Goal: Task Accomplishment & Management: Manage account settings

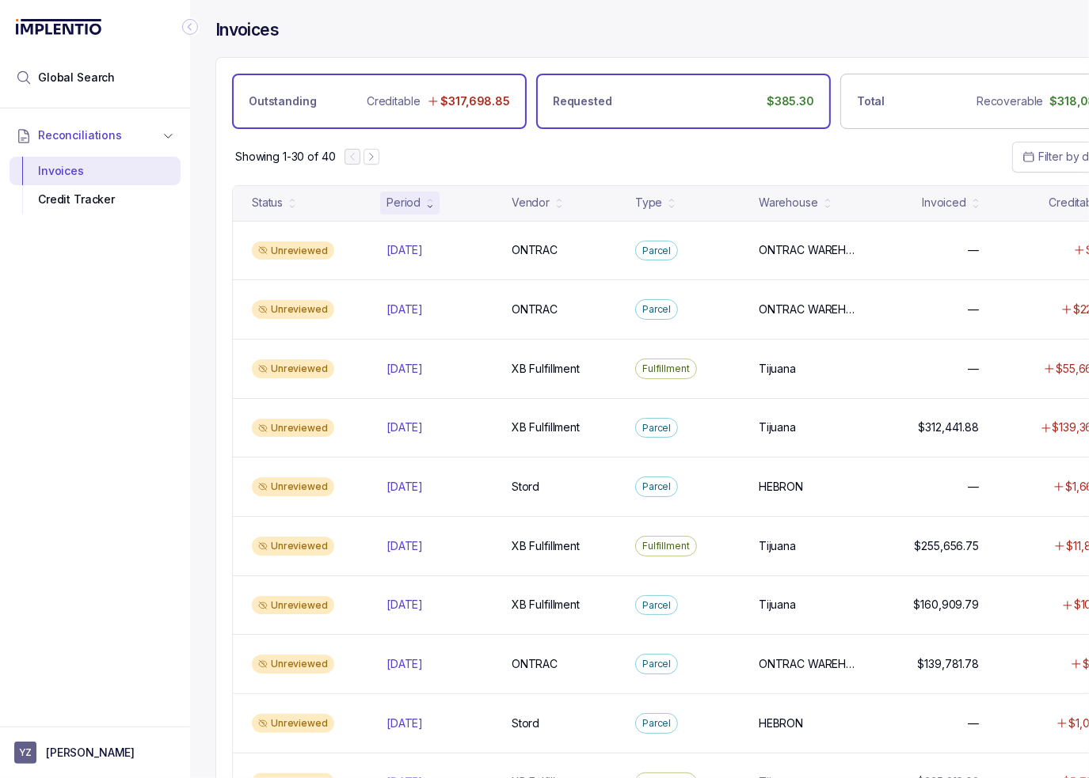
drag, startPoint x: 195, startPoint y: 29, endPoint x: 446, endPoint y: 121, distance: 267.6
click at [195, 29] on icon "Collapse Icon" at bounding box center [190, 27] width 16 height 16
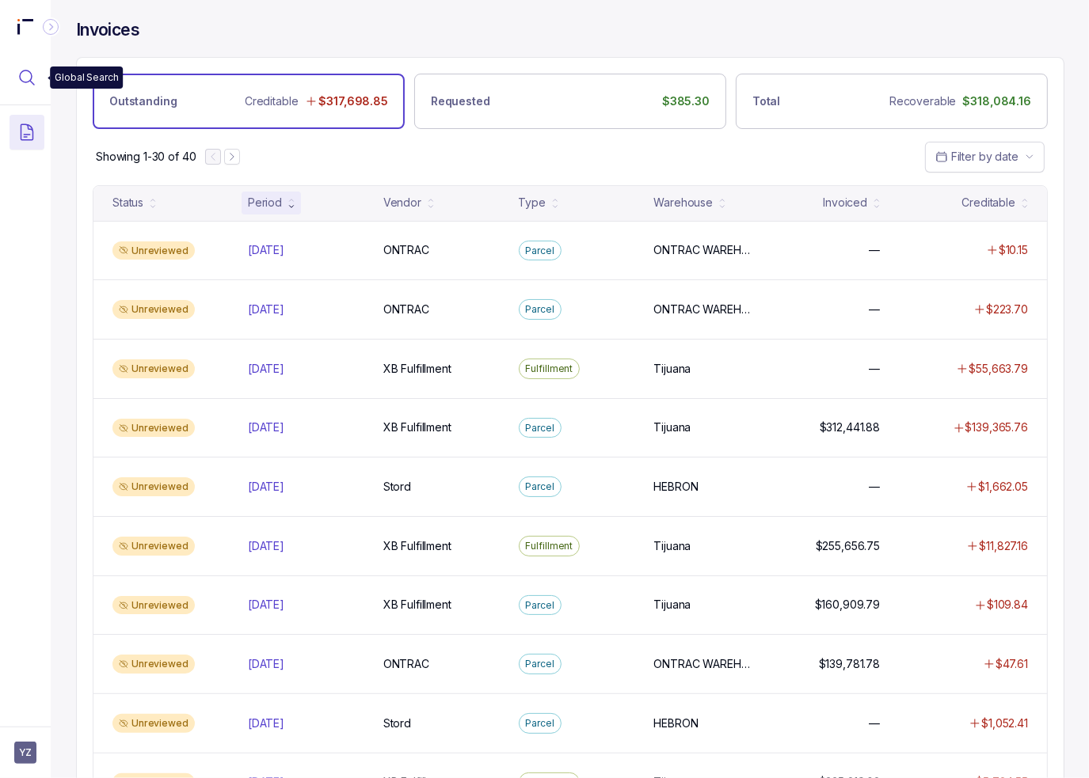
click at [25, 78] on icon "Menu Icon Button MagnifyingGlassIcon" at bounding box center [26, 77] width 19 height 19
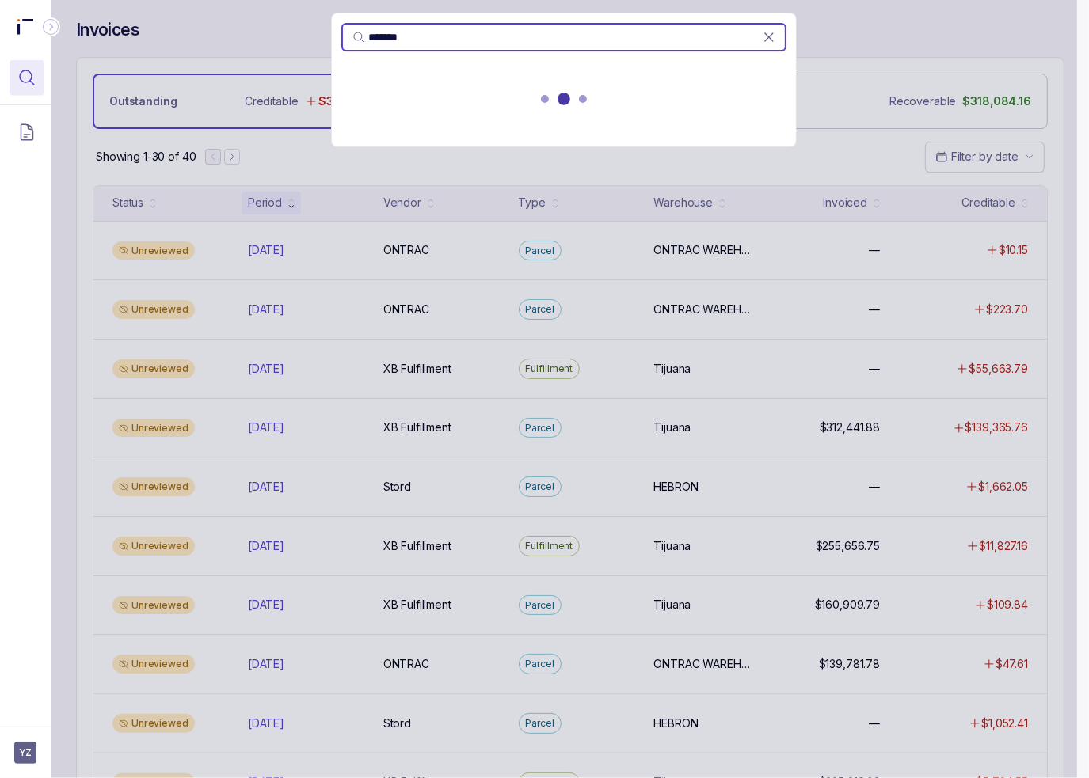
type input "*******"
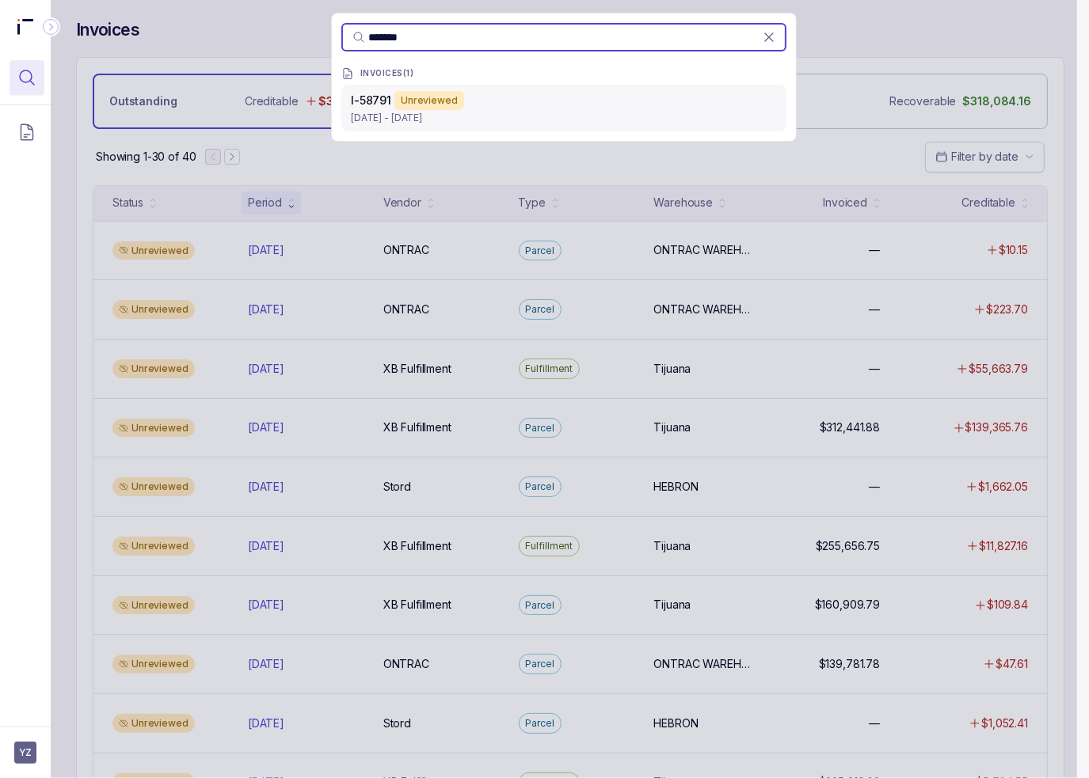
click at [603, 119] on p "[DATE] - [DATE]" at bounding box center [564, 118] width 426 height 16
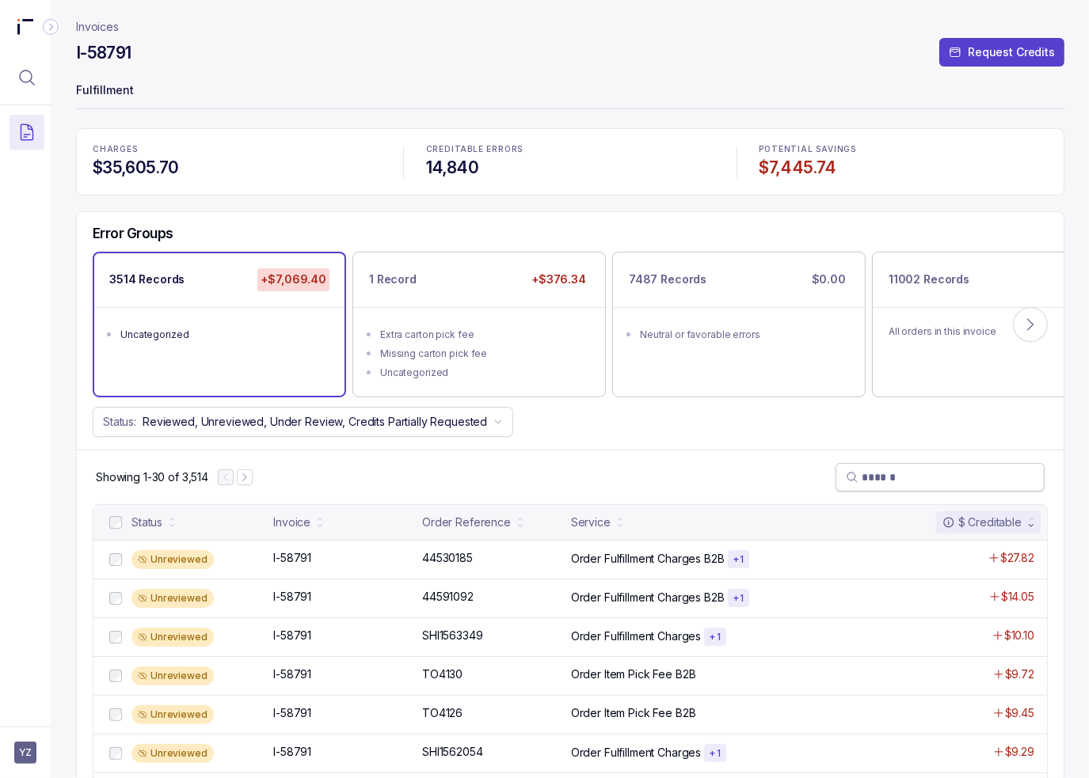
click at [896, 478] on input "search" at bounding box center [948, 478] width 173 height 16
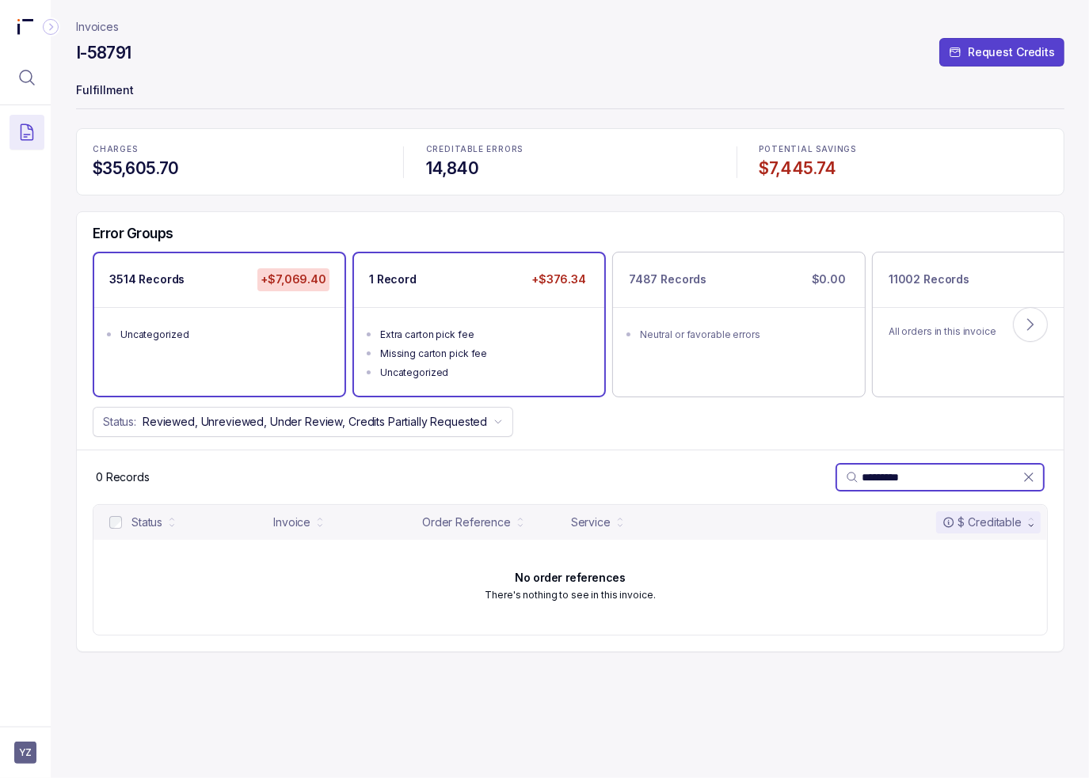
type input "*********"
click at [589, 370] on li "Uncategorized" at bounding box center [490, 371] width 220 height 19
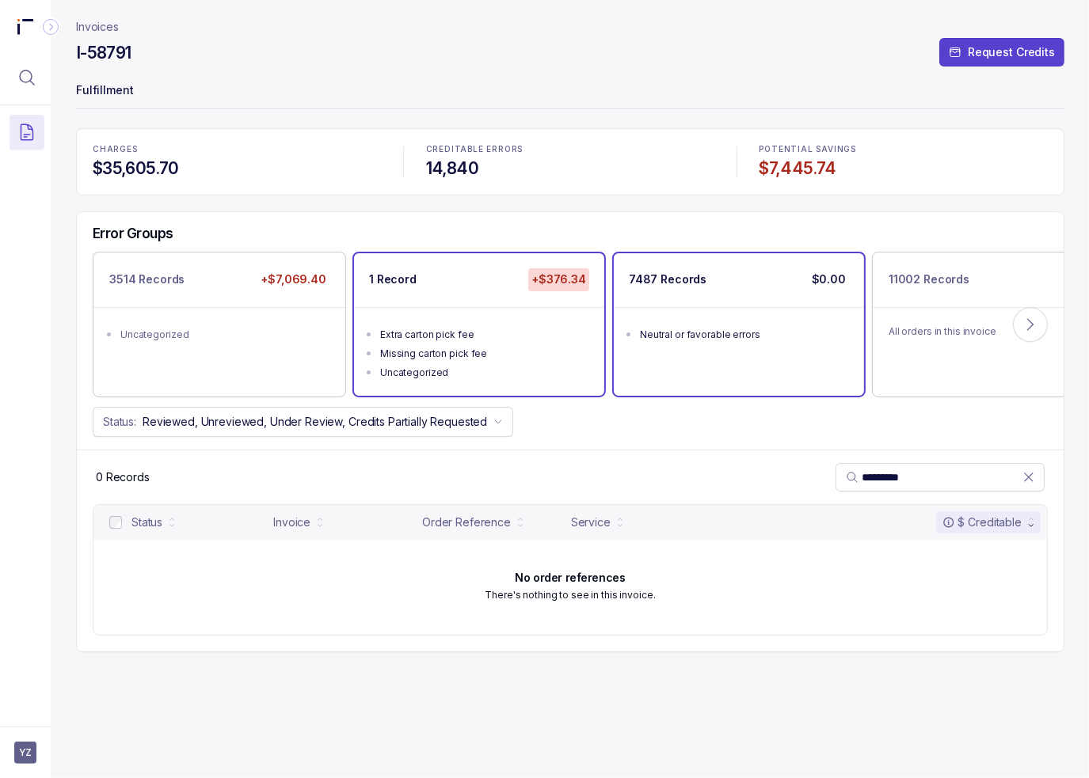
click at [662, 374] on div "7487 Records $0.00 Neutral or favorable errors" at bounding box center [739, 324] width 250 height 142
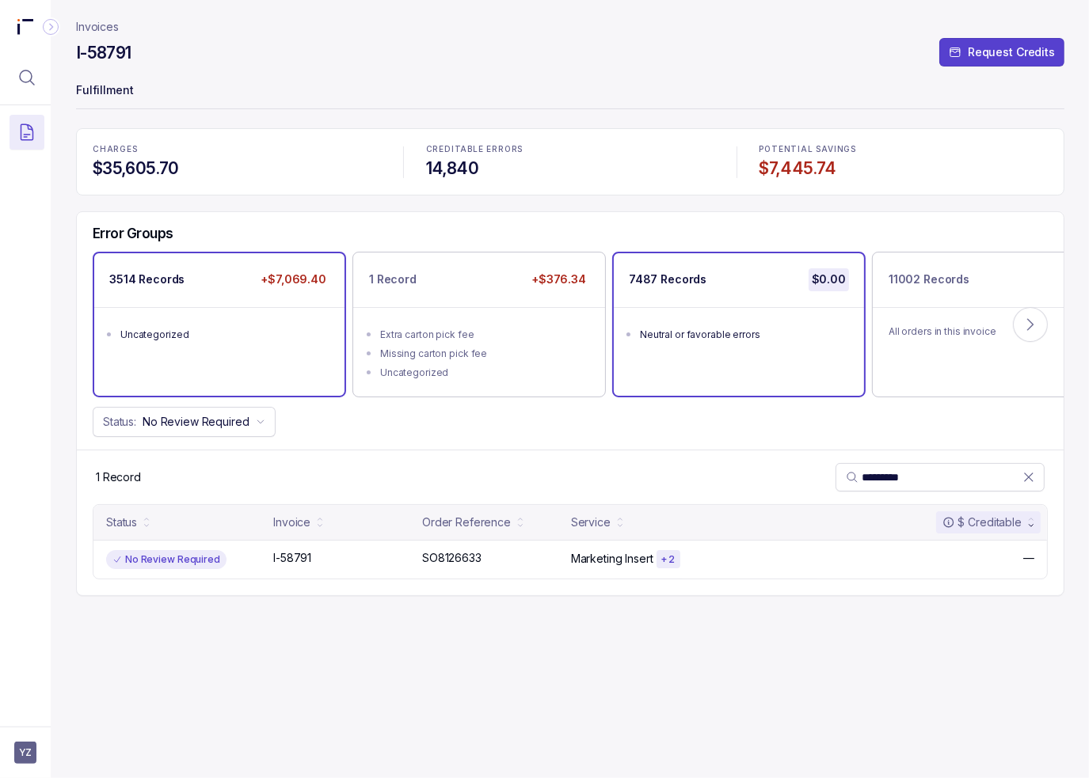
click at [203, 348] on ul "Uncategorized" at bounding box center [219, 332] width 250 height 51
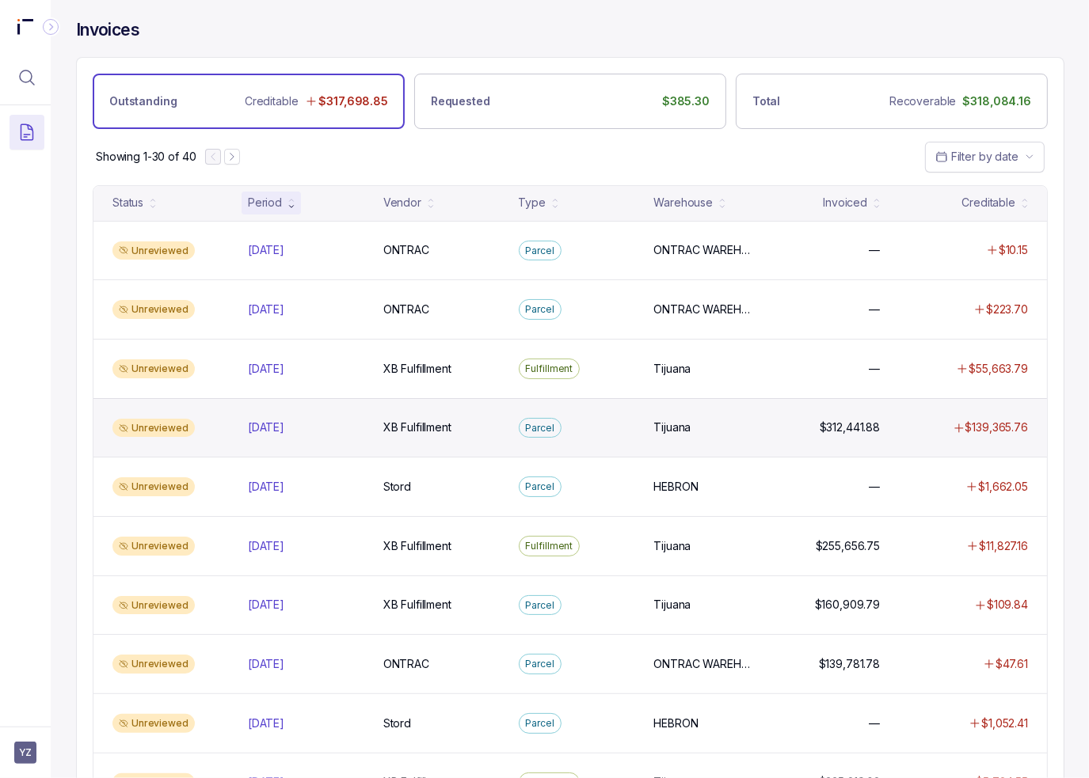
click at [376, 411] on div "Unreviewed [DATE] [DATE] XB Fulfillment XB Fulfillment Parcel Tijuana Tijuana $…" at bounding box center [569, 427] width 953 height 59
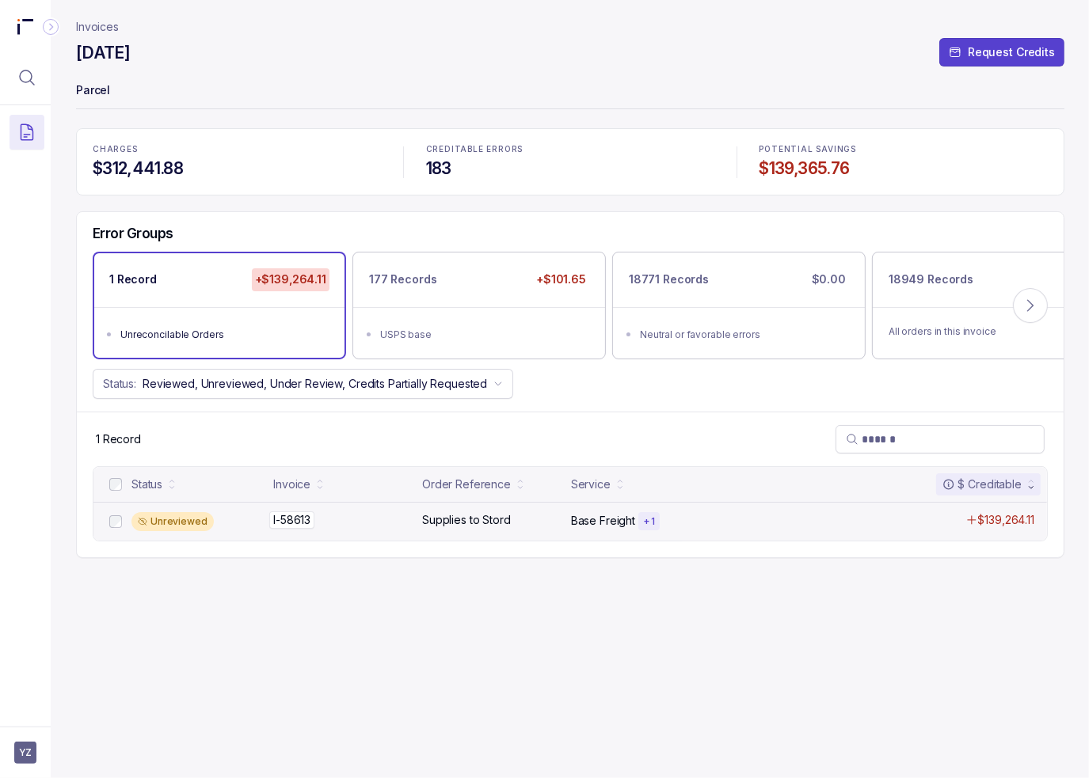
click at [357, 512] on div "I-58613 I-58613" at bounding box center [342, 520] width 139 height 16
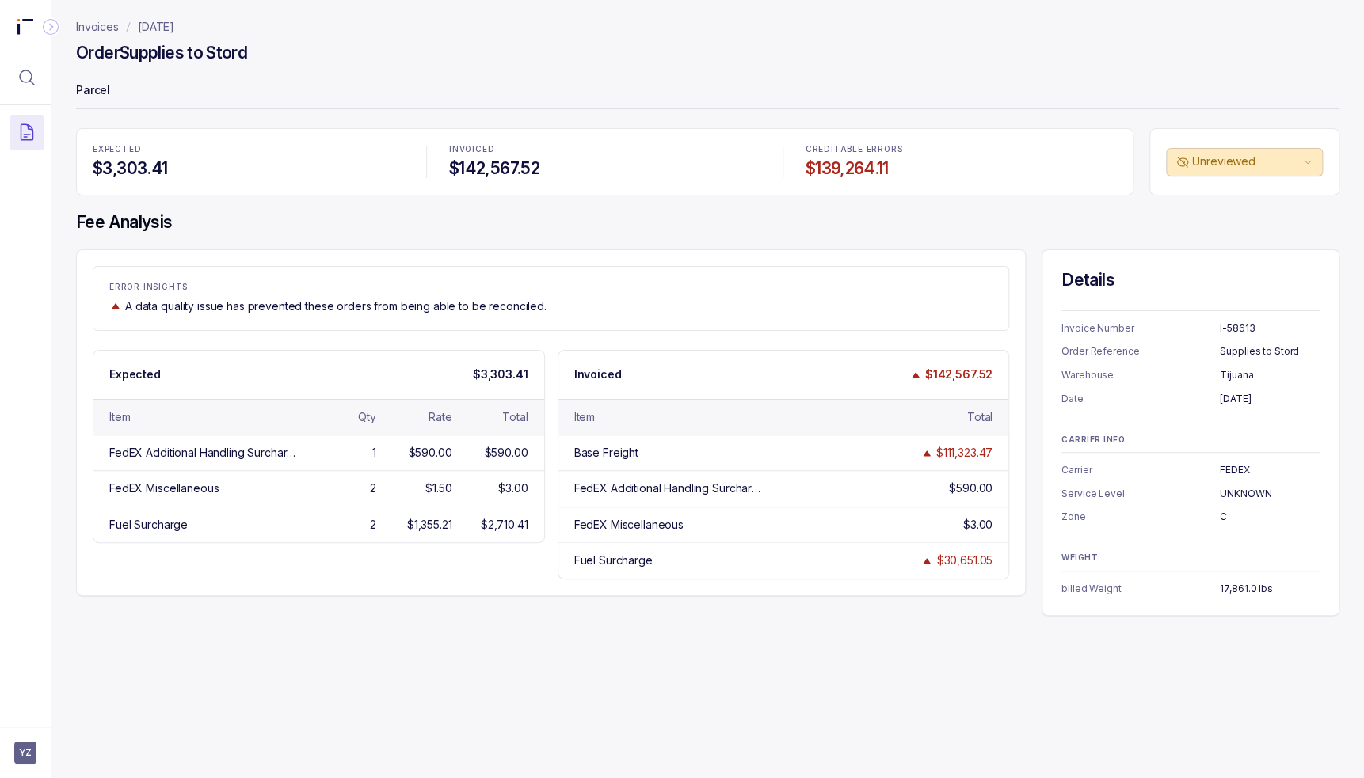
click at [963, 202] on div "EXPECTED $3,303.41 INVOICED $142,567.52 CREDITABLE ERRORS $139,264.11 Unreviewe…" at bounding box center [707, 372] width 1263 height 488
drag, startPoint x: 1063, startPoint y: 231, endPoint x: 701, endPoint y: 256, distance: 362.7
click at [1058, 231] on h4 "Fee Analysis" at bounding box center [707, 222] width 1263 height 22
click at [972, 246] on div "EXPECTED $3,303.41 INVOICED $142,567.52 CREDITABLE ERRORS $139,264.11 Unreviewe…" at bounding box center [707, 372] width 1263 height 488
click at [1074, 718] on div "Invoices [DATE] Order Supplies to Stord Parcel EXPECTED $3,303.41 INVOICED $142…" at bounding box center [701, 389] width 1301 height 778
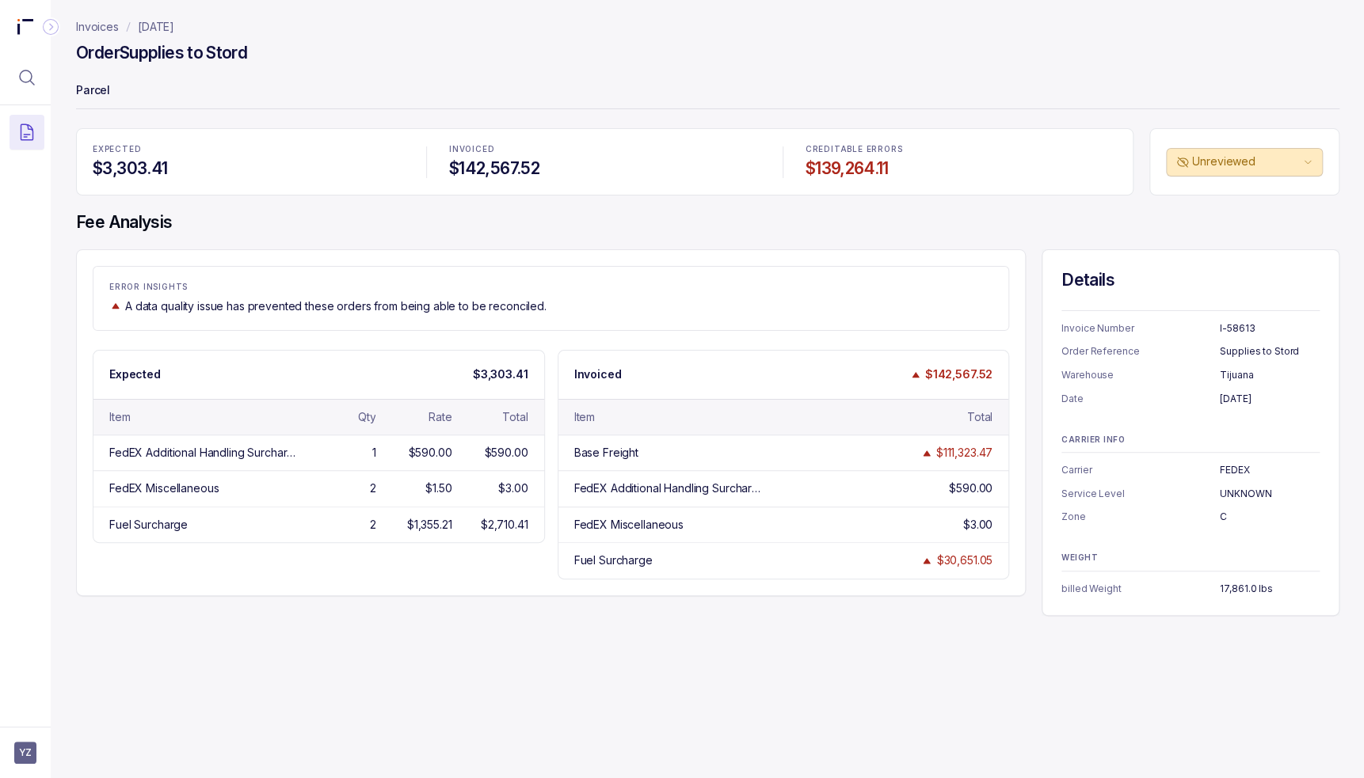
click at [947, 680] on div "Invoices [DATE] Order Supplies to Stord Parcel EXPECTED $3,303.41 INVOICED $142…" at bounding box center [701, 389] width 1301 height 778
click at [698, 639] on div "Invoices [DATE] Order Supplies to Stord Parcel EXPECTED $3,303.41 INVOICED $142…" at bounding box center [701, 389] width 1301 height 778
click at [261, 96] on p "Parcel" at bounding box center [707, 92] width 1263 height 32
click at [174, 58] on h4 "Order Supplies to Stord" at bounding box center [161, 53] width 171 height 22
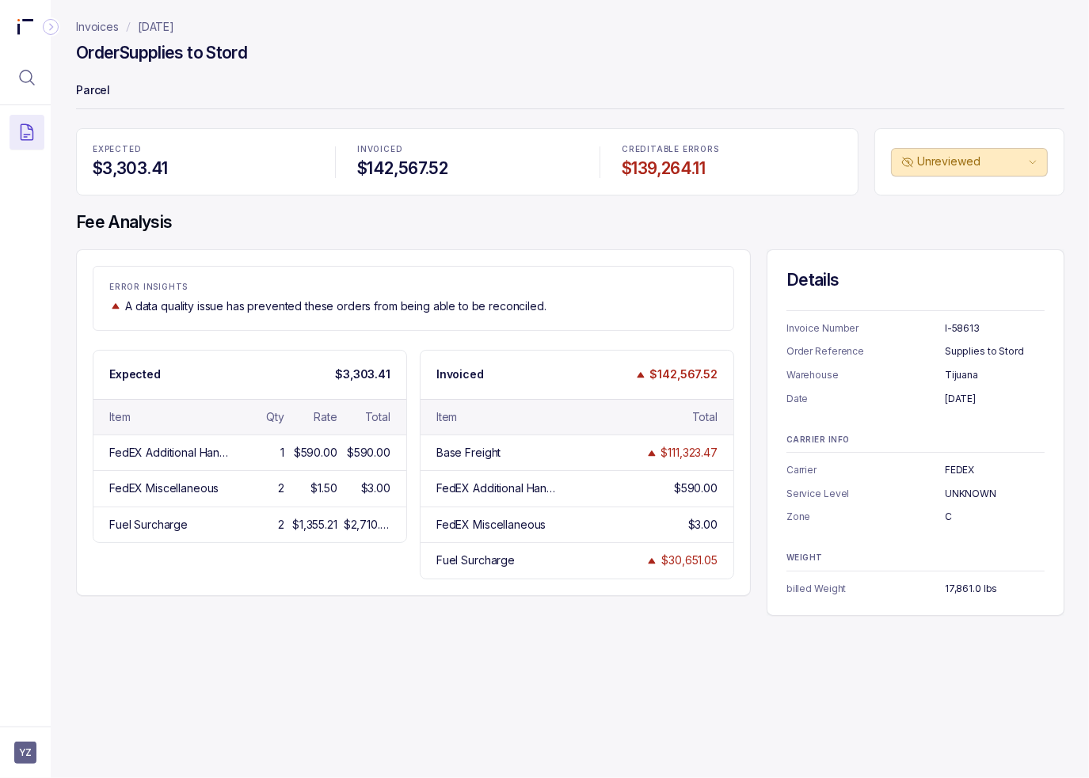
click at [238, 222] on h4 "Fee Analysis" at bounding box center [570, 222] width 988 height 22
drag, startPoint x: 269, startPoint y: 52, endPoint x: 52, endPoint y: 57, distance: 217.0
click at [52, 57] on div "Invoices [DATE] Order Supplies to Stord Parcel EXPECTED $3,303.41 INVOICED $142…" at bounding box center [564, 389] width 1026 height 778
click at [371, 231] on h4 "Fee Analysis" at bounding box center [570, 222] width 988 height 22
click at [95, 29] on p "Invoices" at bounding box center [97, 27] width 43 height 16
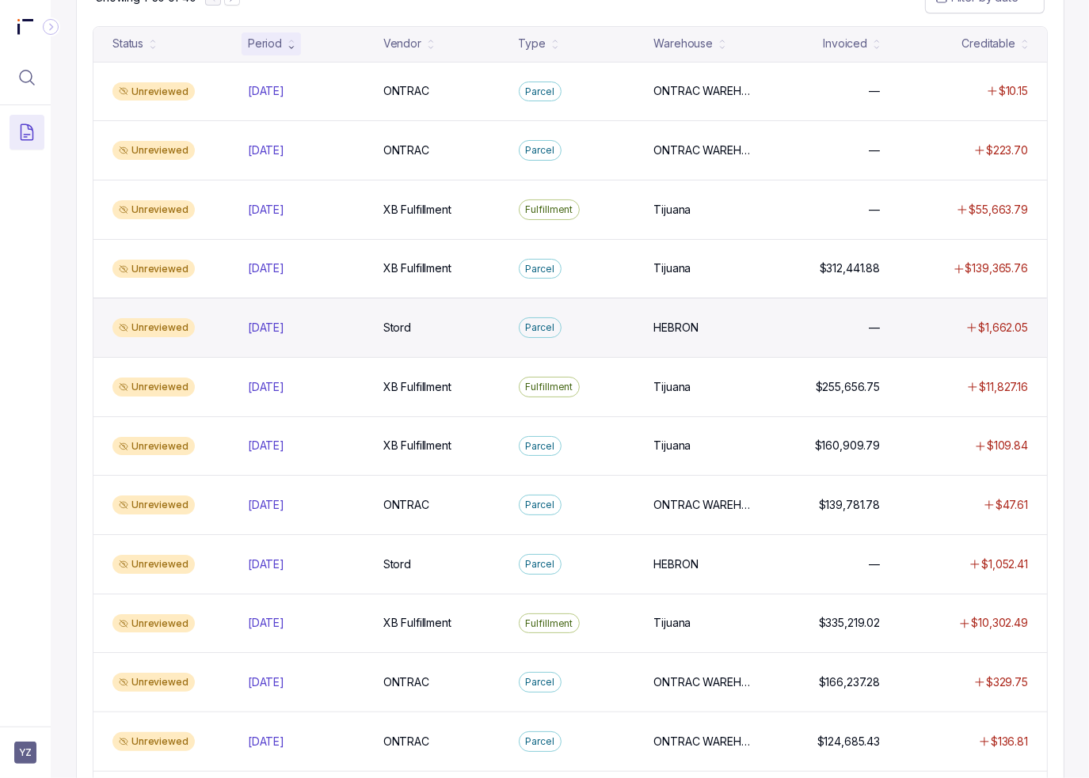
scroll to position [158, 0]
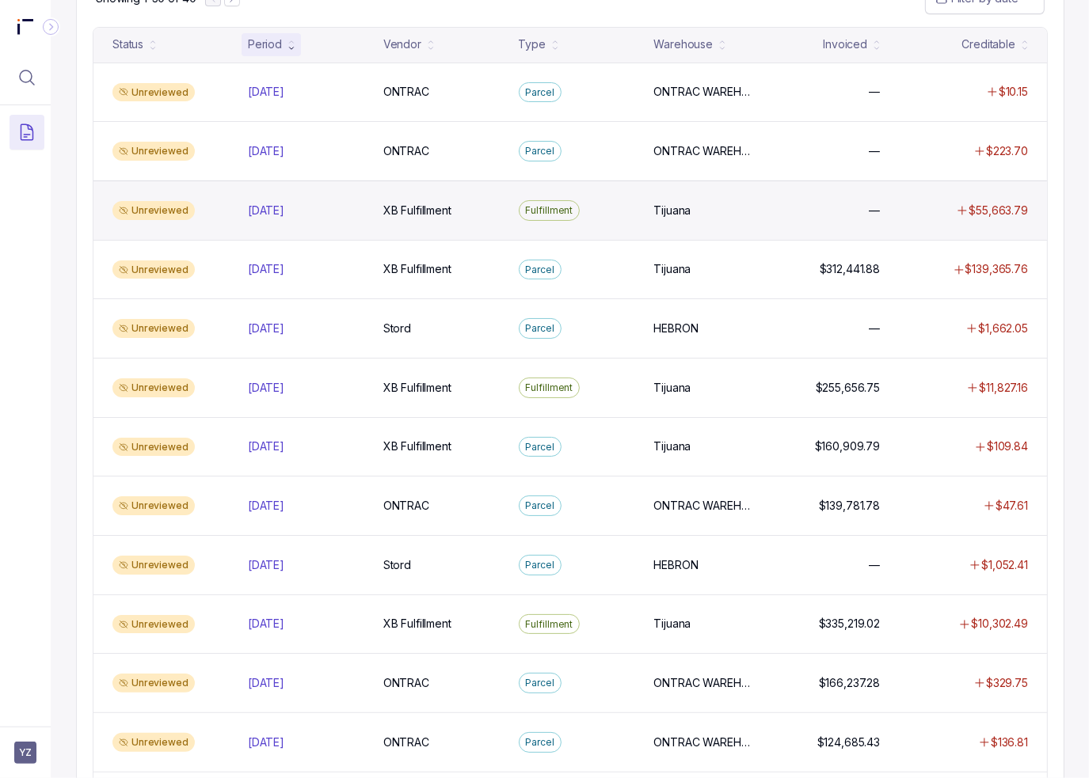
click at [870, 196] on div "Unreviewed [DATE] [DATE] XB Fulfillment XB Fulfillment Fulfillment Tijuana Tiju…" at bounding box center [569, 210] width 953 height 59
click at [1001, 214] on p "$55,663.79" at bounding box center [998, 211] width 59 height 16
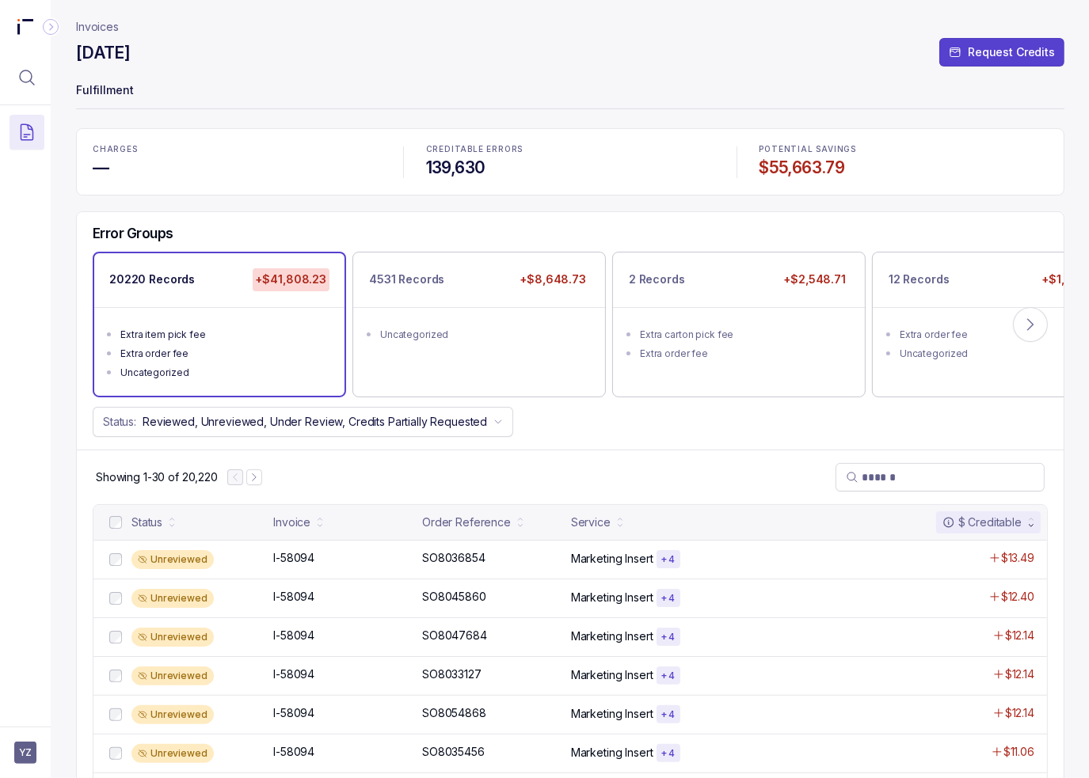
click at [310, 220] on div "Error Groups 20220 Records +$41,808.23 Extra item pick fee Extra order fee Unca…" at bounding box center [570, 331] width 987 height 238
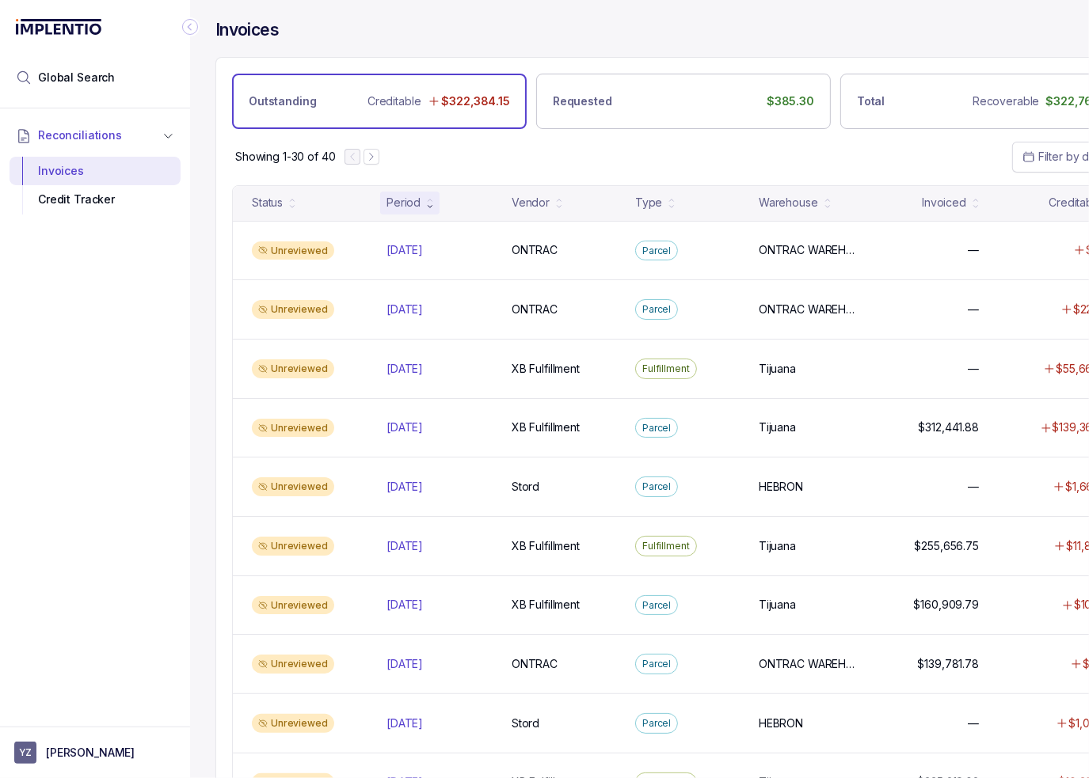
click at [631, 25] on div "Invoices" at bounding box center [683, 38] width 936 height 38
click at [89, 759] on p "[PERSON_NAME]" at bounding box center [90, 753] width 89 height 16
click at [86, 721] on p "Logout" at bounding box center [104, 719] width 131 height 16
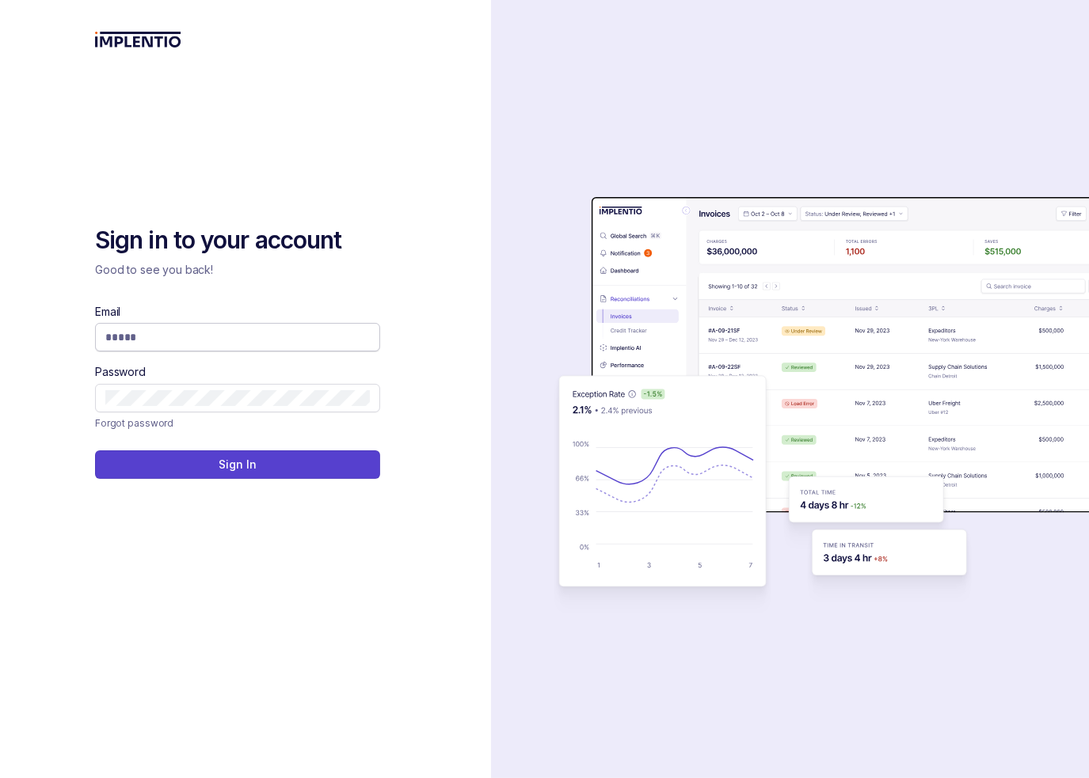
click at [225, 335] on input "Email" at bounding box center [237, 337] width 264 height 16
type input "**********"
